Goal: Find specific page/section: Find specific page/section

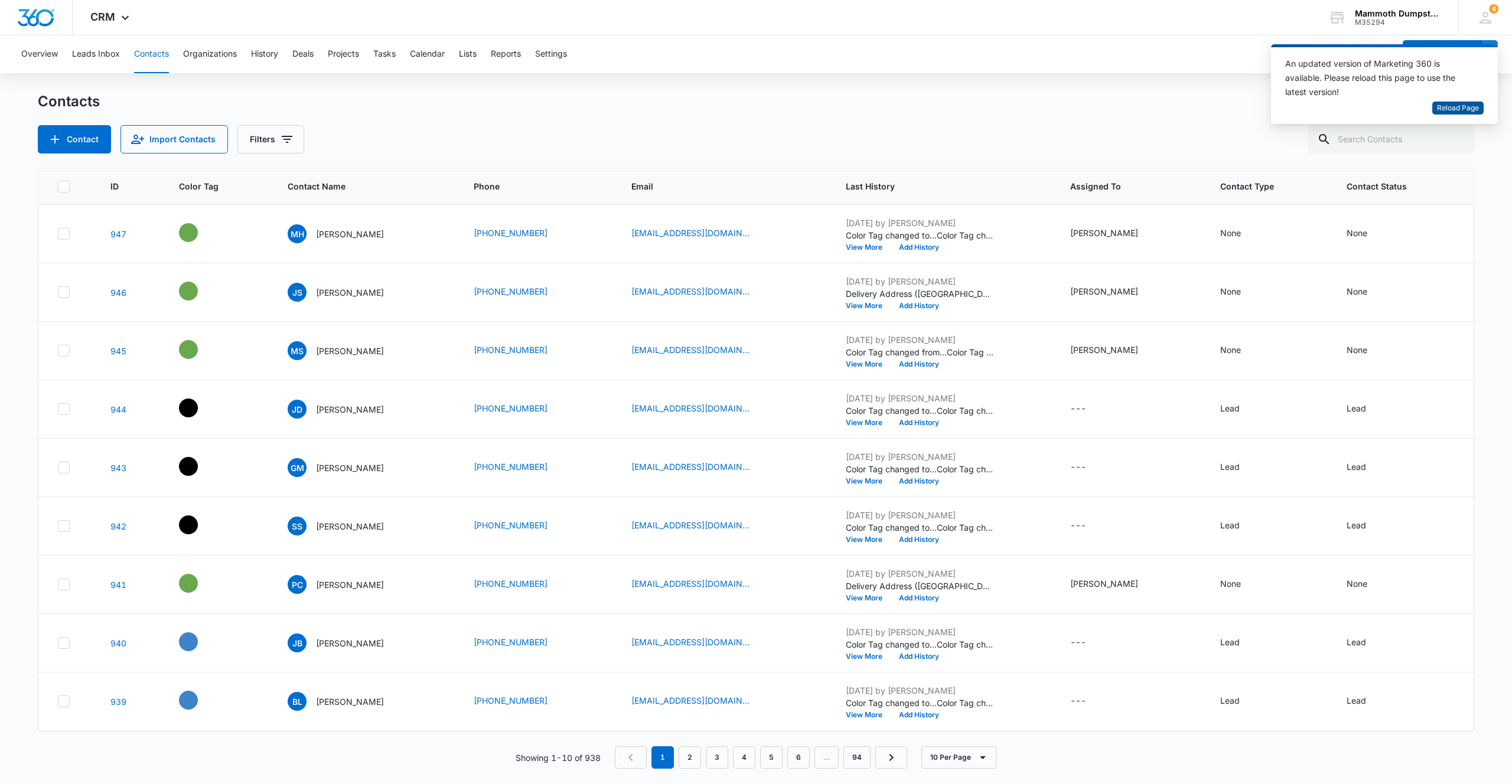
click at [1460, 109] on span "Reload Page" at bounding box center [1458, 108] width 42 height 11
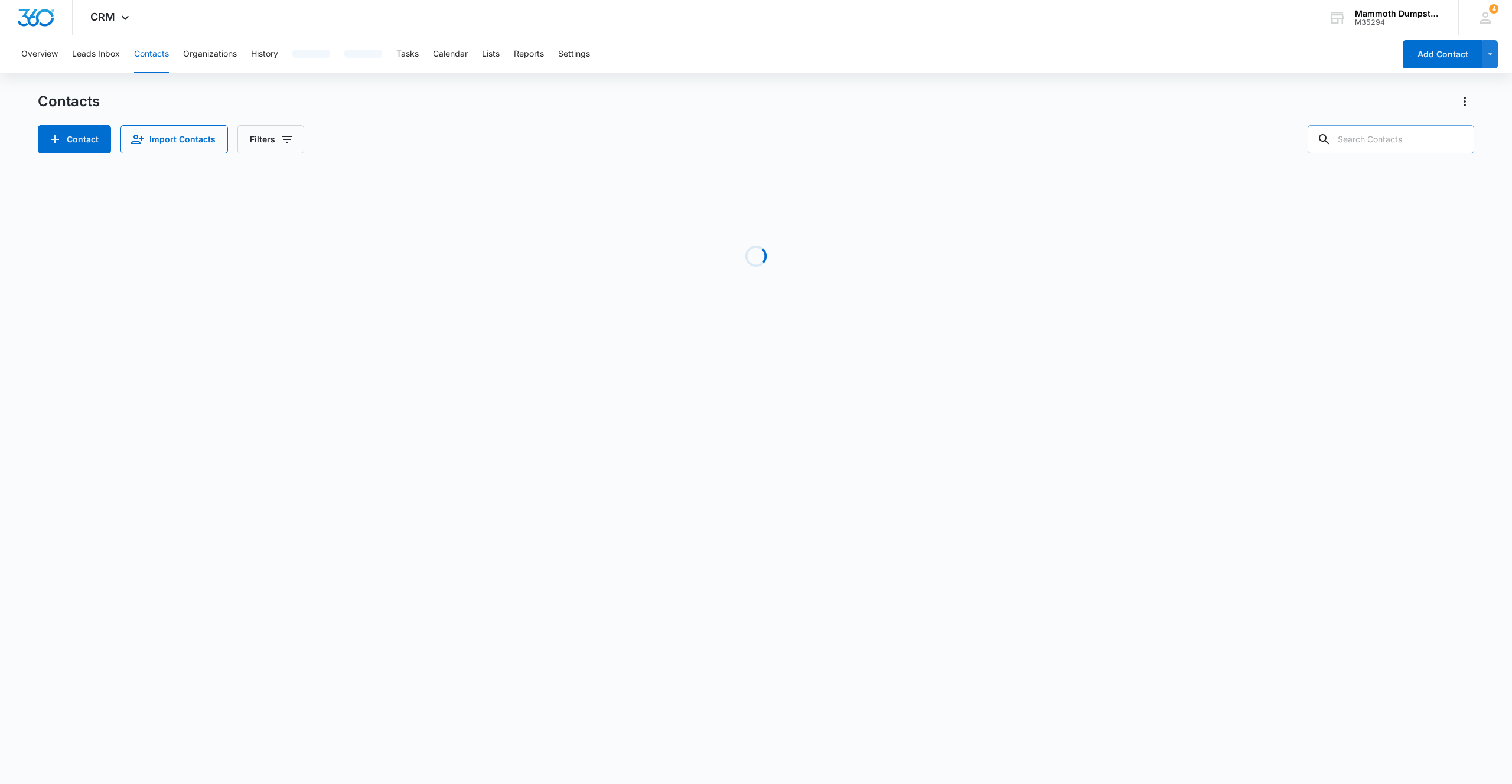
click at [1430, 143] on input "text" at bounding box center [1391, 139] width 166 height 28
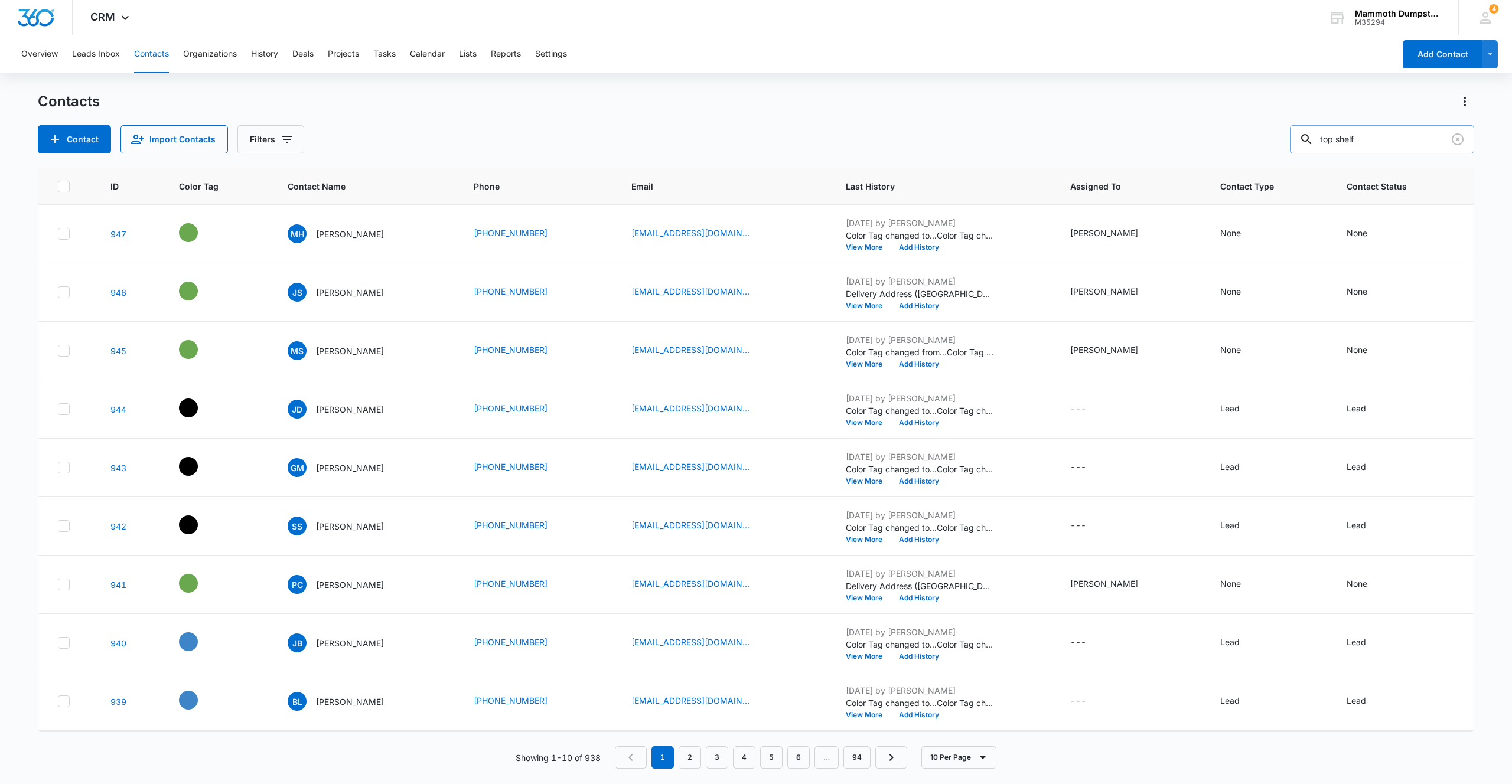
type input "top shelf"
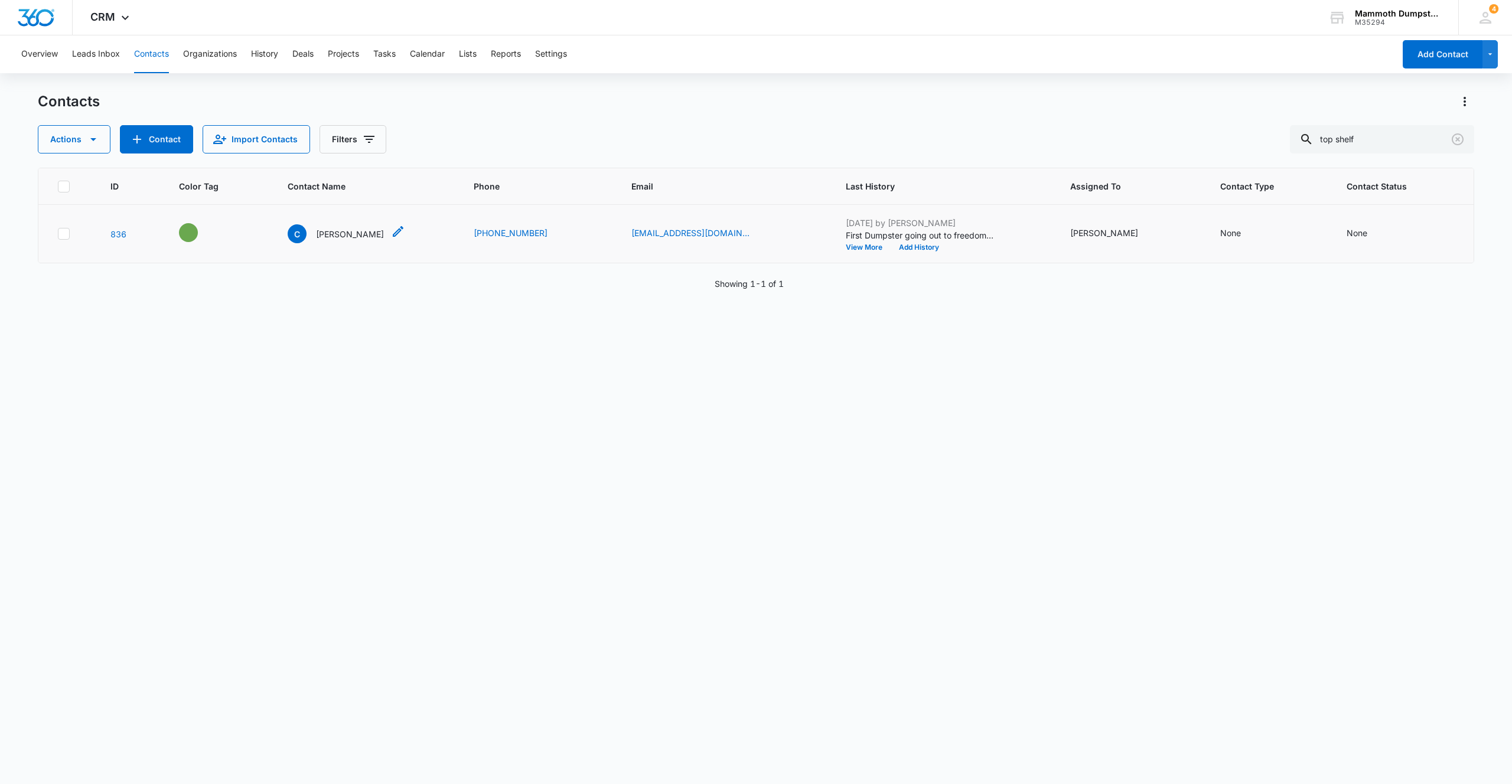
click at [348, 233] on p "Chandler" at bounding box center [350, 234] width 68 height 12
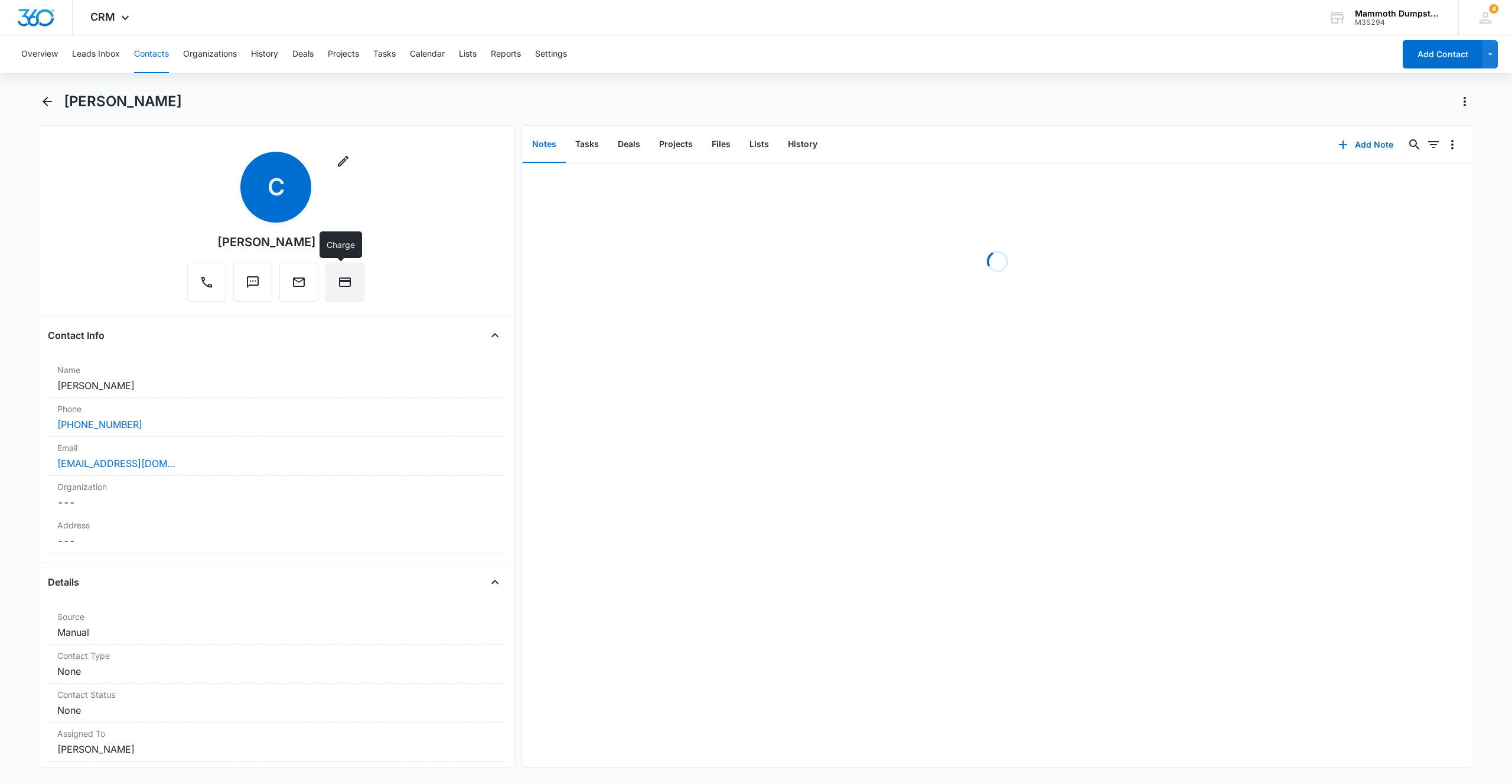
click at [349, 283] on button "Charge" at bounding box center [345, 282] width 39 height 39
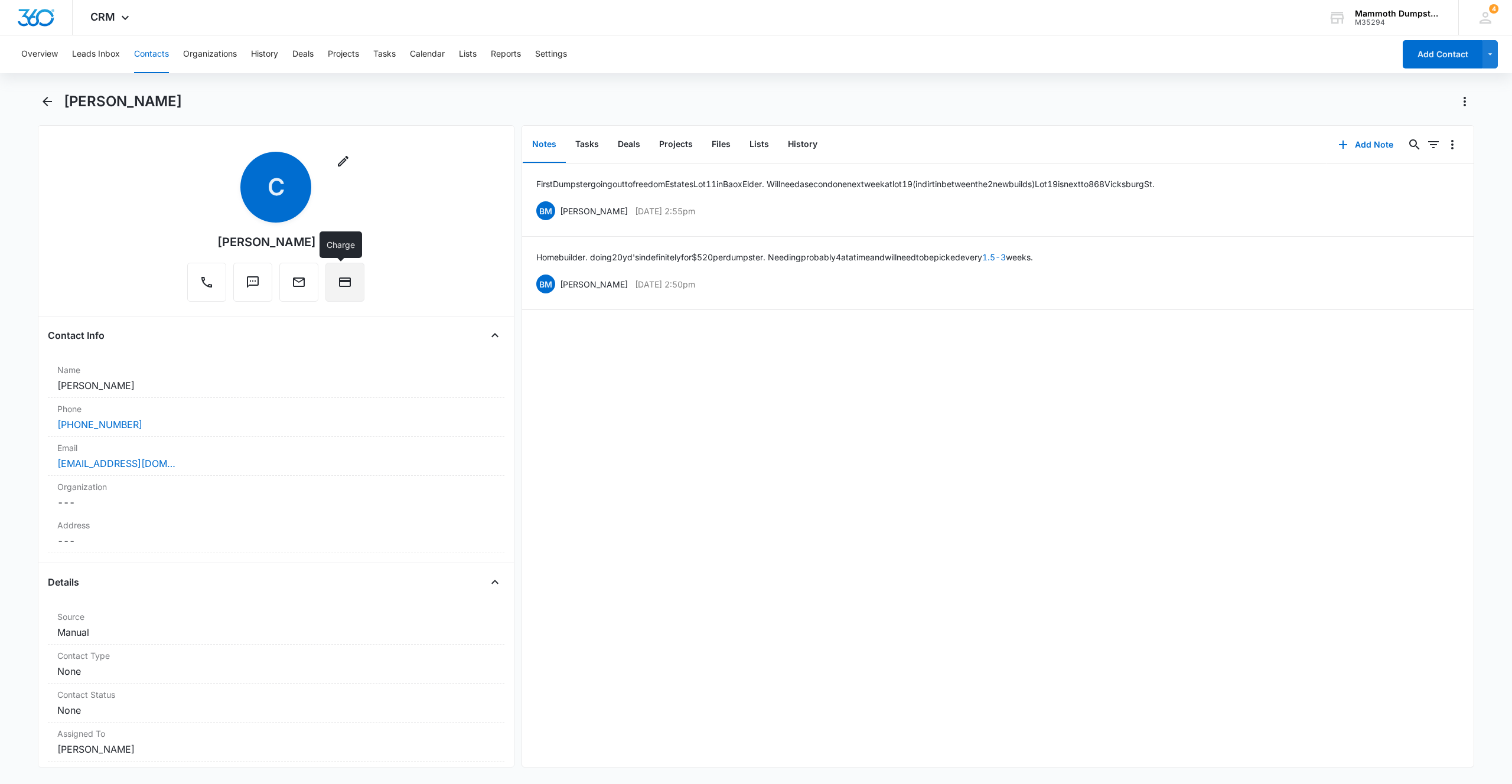
click at [351, 274] on button "Charge" at bounding box center [345, 282] width 39 height 39
